Goal: Find specific page/section: Find specific page/section

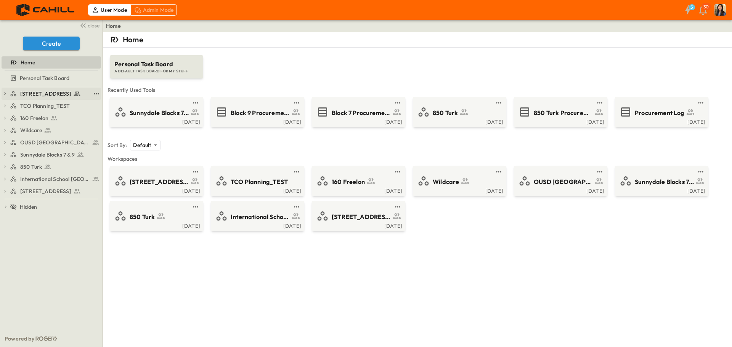
click at [30, 94] on span "[STREET_ADDRESS]" at bounding box center [45, 94] width 51 height 8
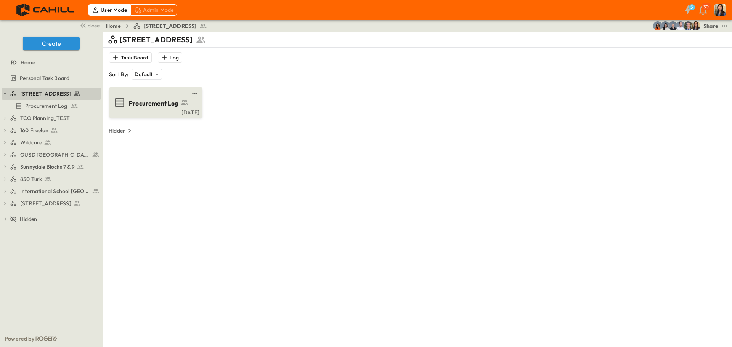
click at [152, 104] on span "Procurement Log" at bounding box center [154, 103] width 50 height 9
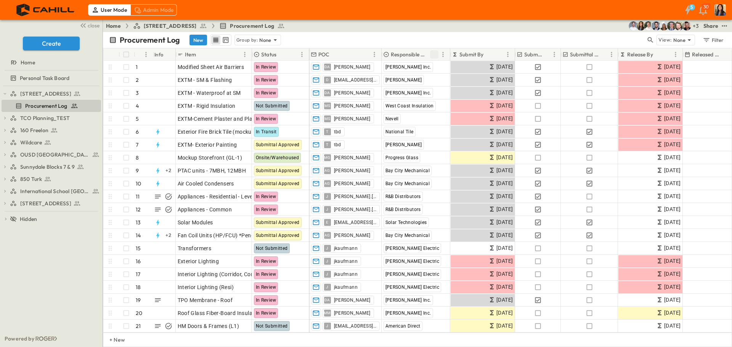
drag, startPoint x: 434, startPoint y: 55, endPoint x: 445, endPoint y: 56, distance: 11.1
click at [434, 55] on icon "Sort" at bounding box center [434, 54] width 5 height 5
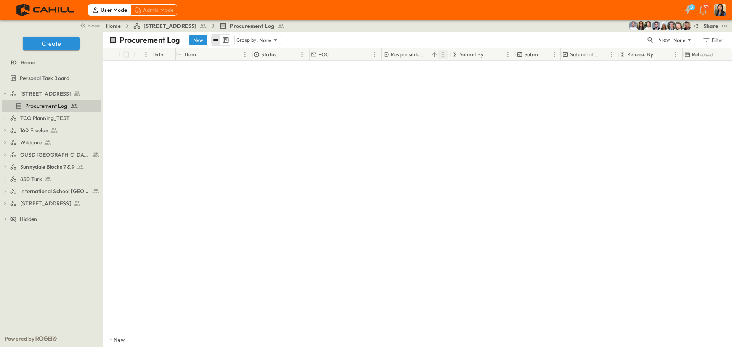
scroll to position [1220, 0]
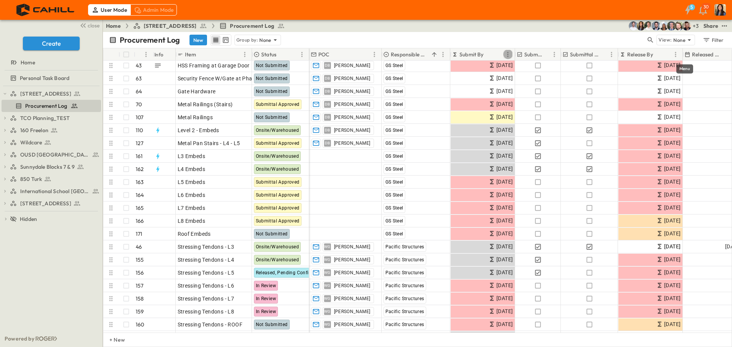
click at [505, 53] on icon "Menu" at bounding box center [508, 55] width 8 height 8
click at [489, 54] on icon "Sort" at bounding box center [489, 54] width 7 height 7
click at [483, 54] on p "Submit By" at bounding box center [471, 55] width 24 height 8
click at [492, 42] on div "Procurement Log New Group by: None" at bounding box center [377, 39] width 537 height 11
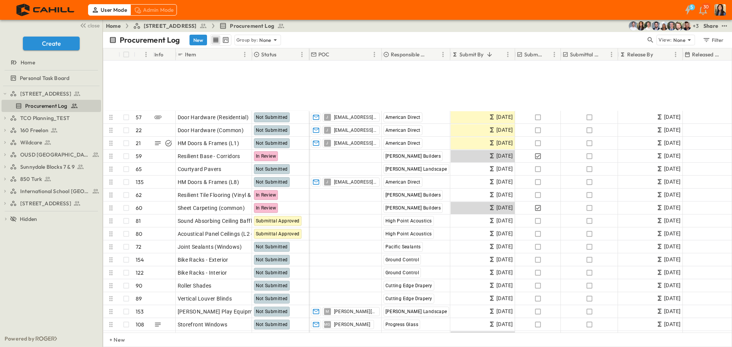
scroll to position [1297, 0]
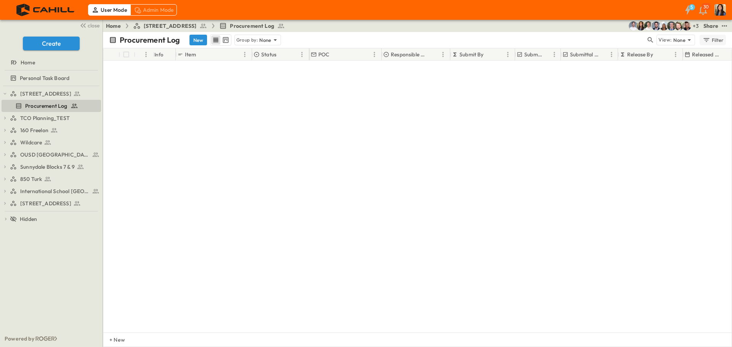
click at [714, 38] on div "Filter" at bounding box center [713, 40] width 22 height 8
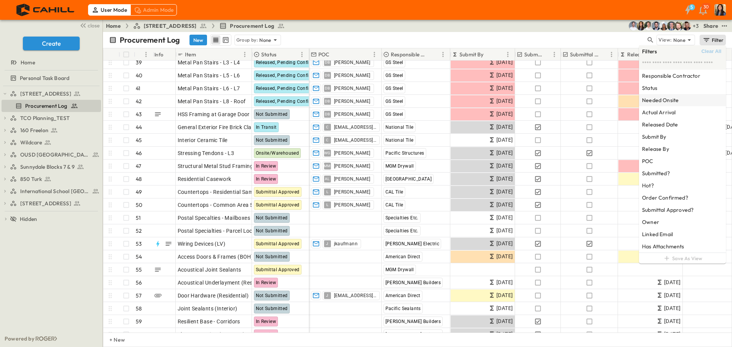
click at [690, 76] on h6 "Responsible Contractor" at bounding box center [671, 76] width 58 height 8
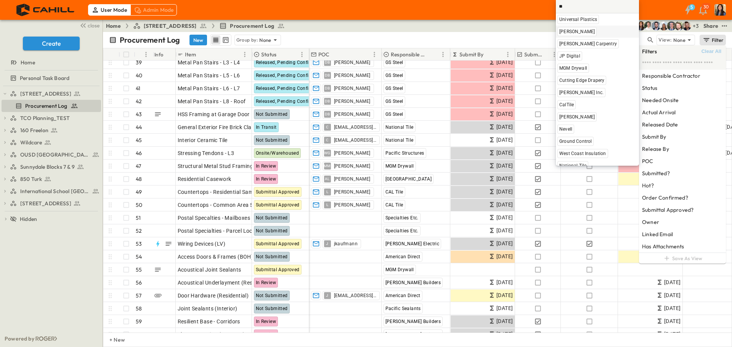
type input "***"
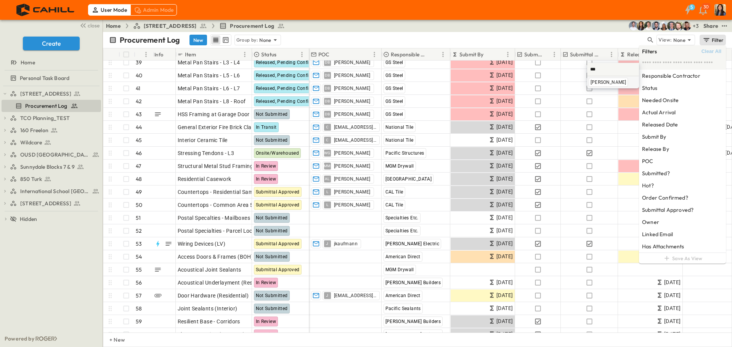
click at [590, 80] on span "[PERSON_NAME]" at bounding box center [607, 82] width 35 height 6
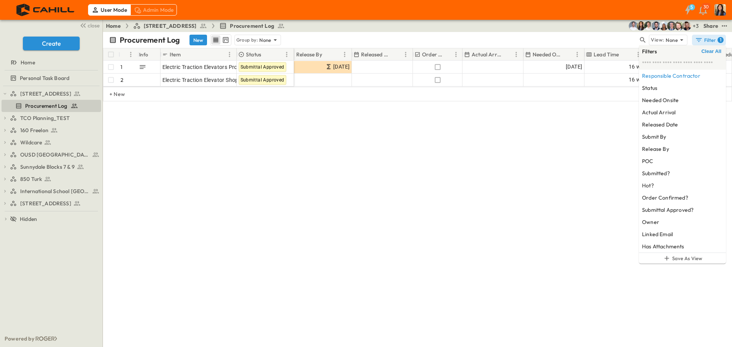
scroll to position [0, 405]
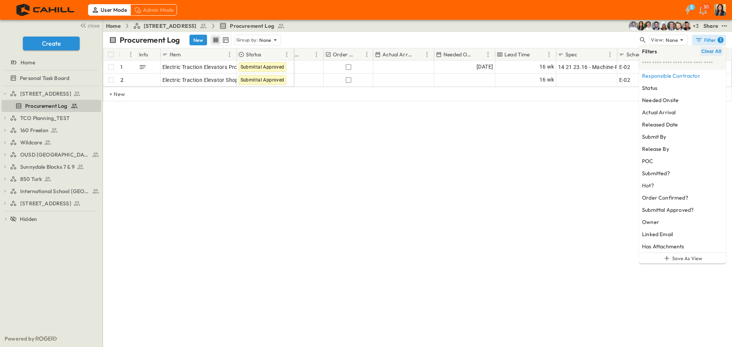
click at [719, 40] on div "1" at bounding box center [720, 40] width 6 height 6
